Goal: Task Accomplishment & Management: Use online tool/utility

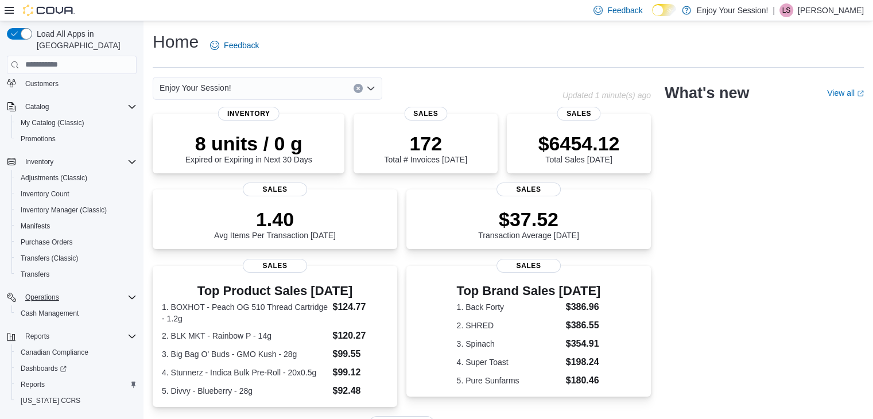
scroll to position [97, 0]
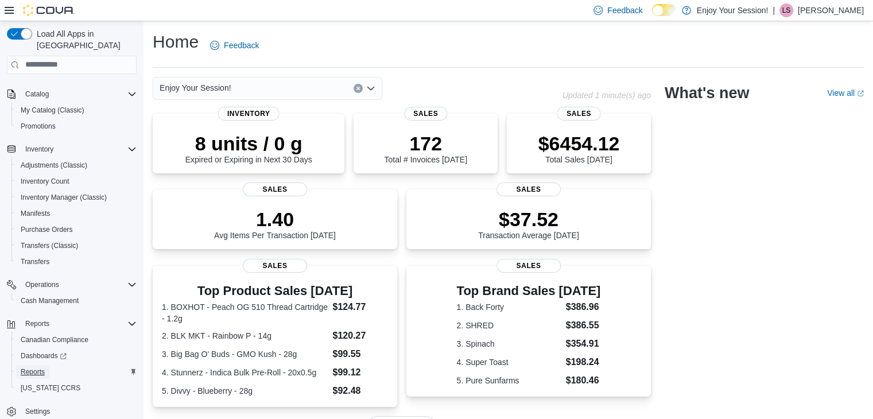
click at [32, 367] on span "Reports" at bounding box center [33, 371] width 24 height 9
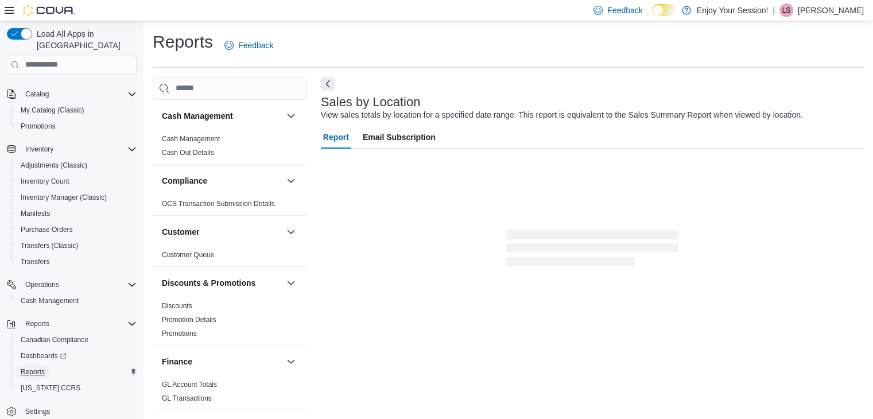
scroll to position [23, 0]
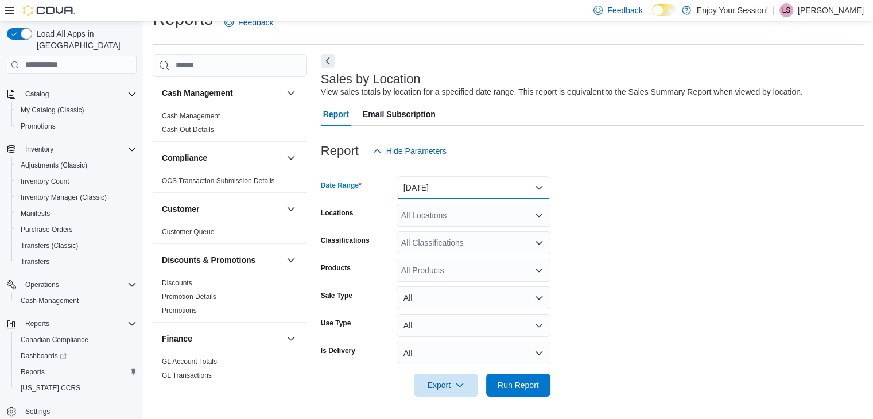
click at [439, 193] on button "[DATE]" at bounding box center [474, 187] width 154 height 23
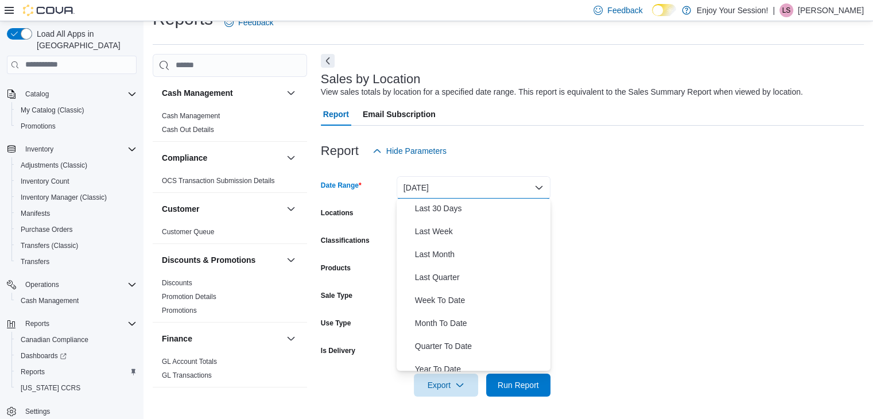
scroll to position [167, 0]
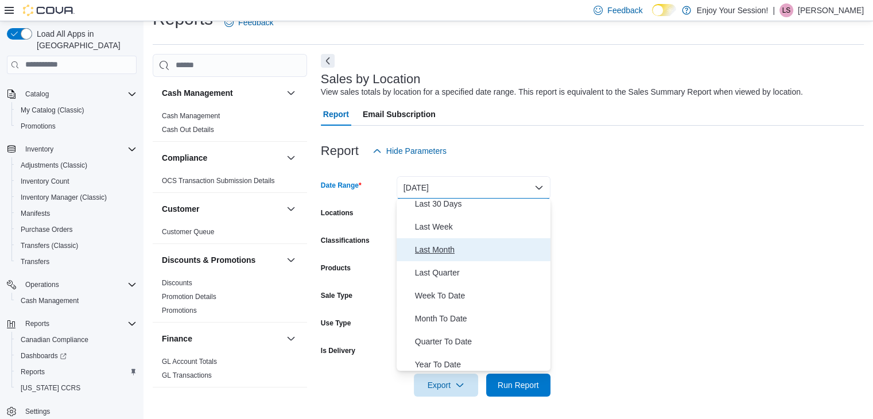
click at [437, 246] on span "Last Month" at bounding box center [480, 250] width 131 height 14
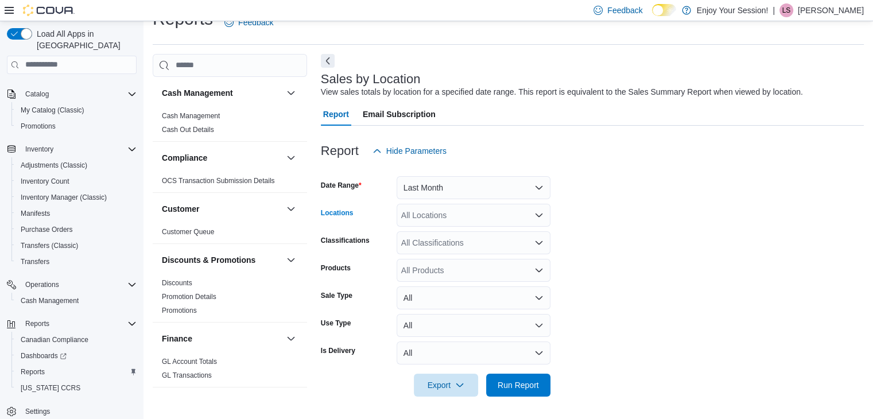
click at [456, 223] on div "All Locations" at bounding box center [474, 215] width 154 height 23
type input "*****"
click at [433, 231] on span "[GEOGRAPHIC_DATA]" at bounding box center [463, 233] width 84 height 11
click at [522, 389] on span "Run Report" at bounding box center [518, 384] width 41 height 11
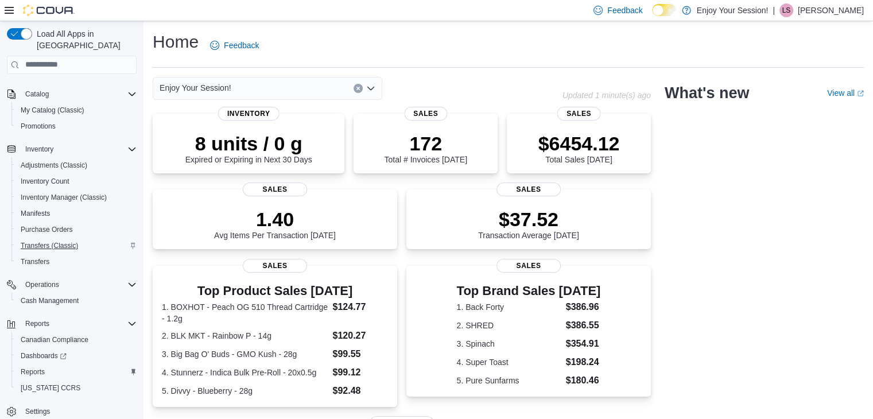
scroll to position [96, 0]
click at [42, 368] on span "Reports" at bounding box center [33, 372] width 24 height 9
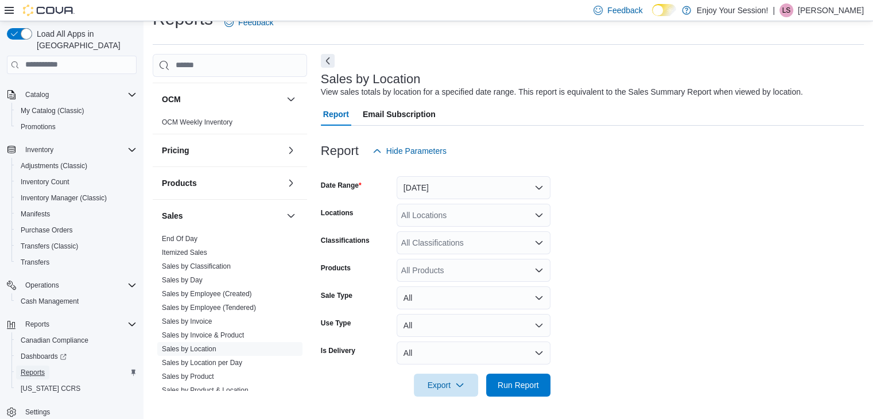
scroll to position [573, 0]
click at [191, 317] on link "Sales by Invoice" at bounding box center [187, 320] width 50 height 8
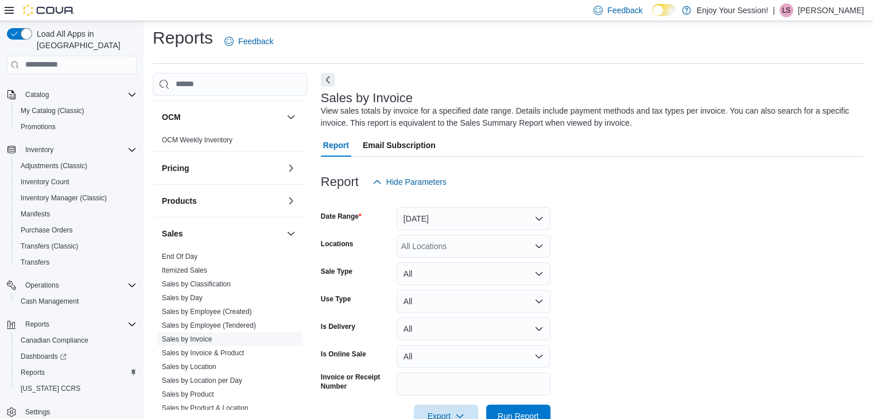
scroll to position [35, 0]
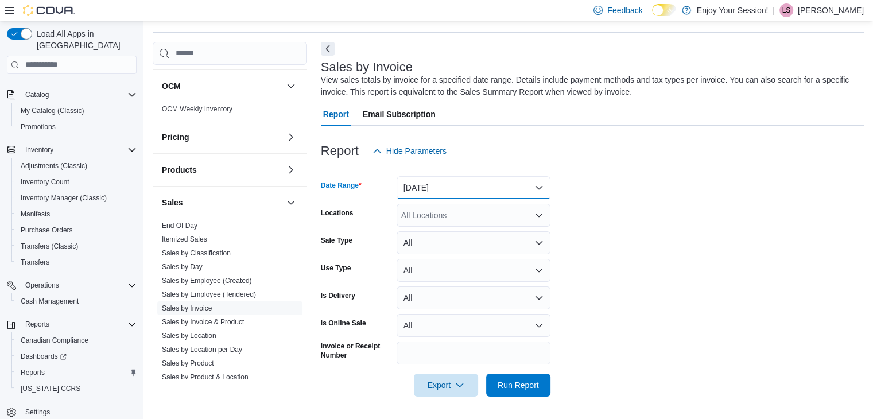
click at [459, 186] on button "[DATE]" at bounding box center [474, 187] width 154 height 23
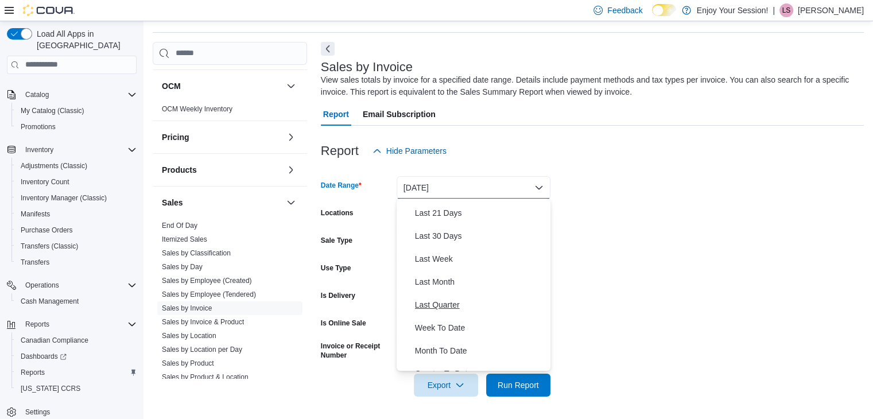
scroll to position [135, 0]
click at [431, 281] on span "Last Month" at bounding box center [480, 281] width 131 height 14
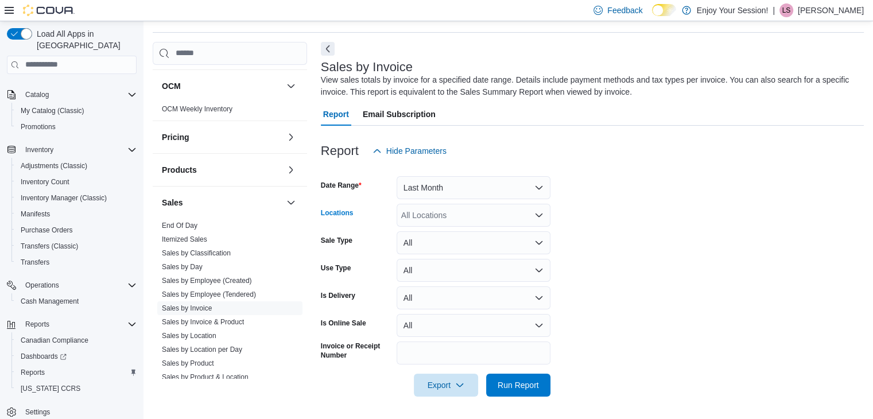
click at [439, 216] on div "All Locations" at bounding box center [474, 215] width 154 height 23
type input "******"
click at [436, 237] on span "[GEOGRAPHIC_DATA]" at bounding box center [463, 233] width 84 height 11
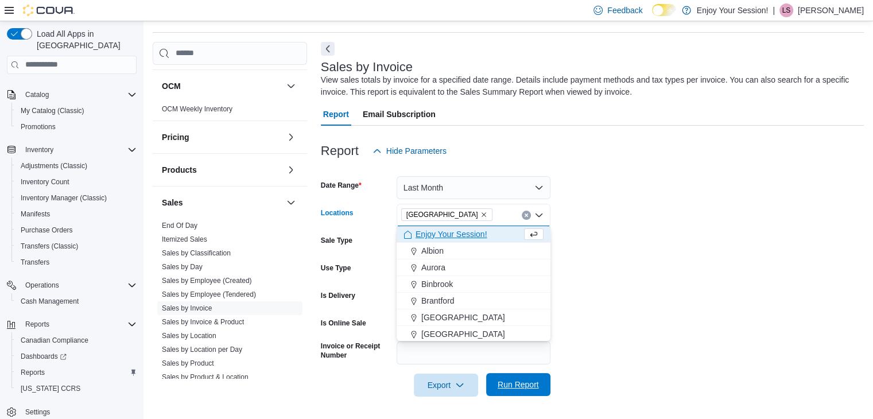
click at [520, 382] on span "Run Report" at bounding box center [518, 384] width 41 height 11
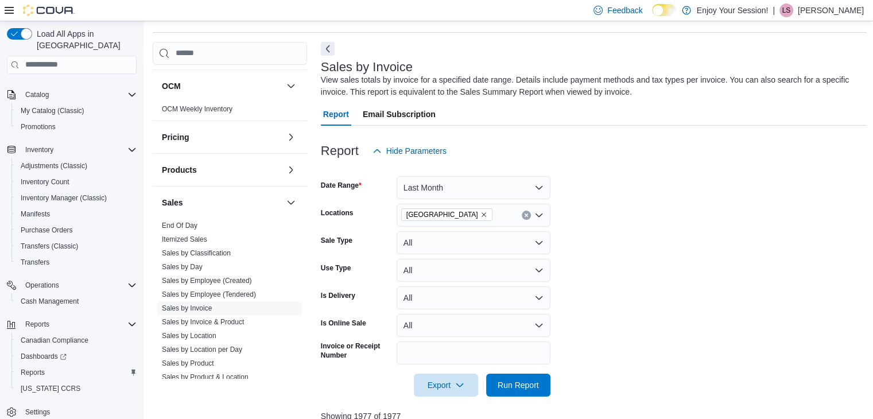
click at [610, 316] on form "Date Range Last Month Locations London Sale Type All Use Type All Is Delivery A…" at bounding box center [594, 279] width 547 height 234
click at [443, 386] on span "Export" at bounding box center [446, 384] width 51 height 23
click at [464, 316] on span "Export to Excel" at bounding box center [448, 314] width 52 height 9
